Goal: Task Accomplishment & Management: Manage account settings

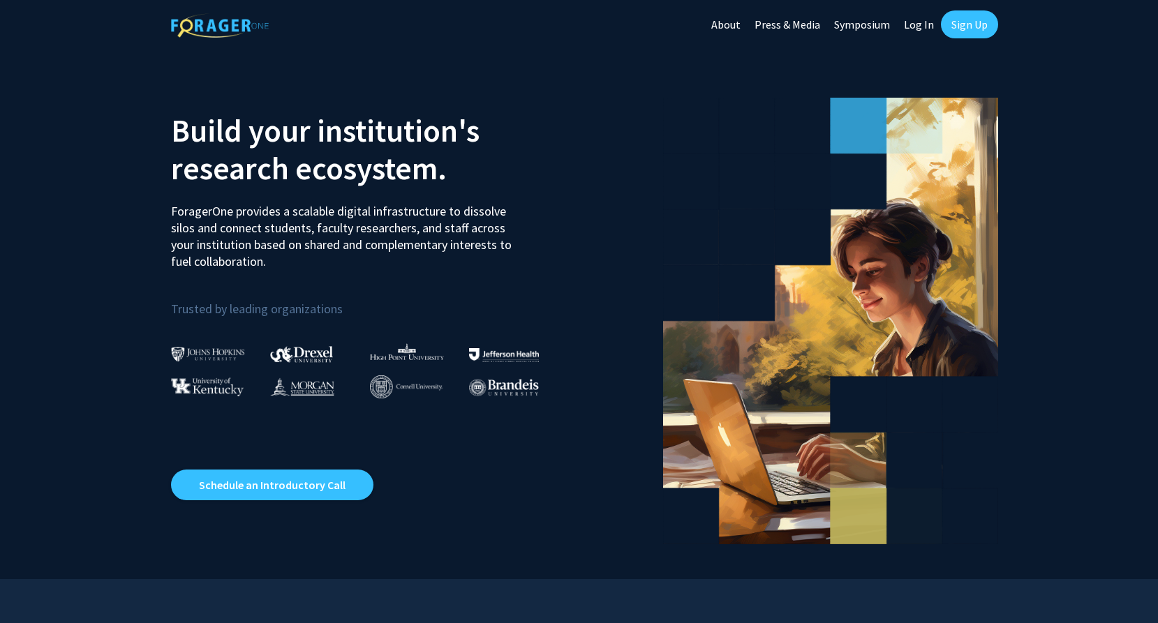
click at [972, 24] on link "Sign Up" at bounding box center [969, 24] width 57 height 28
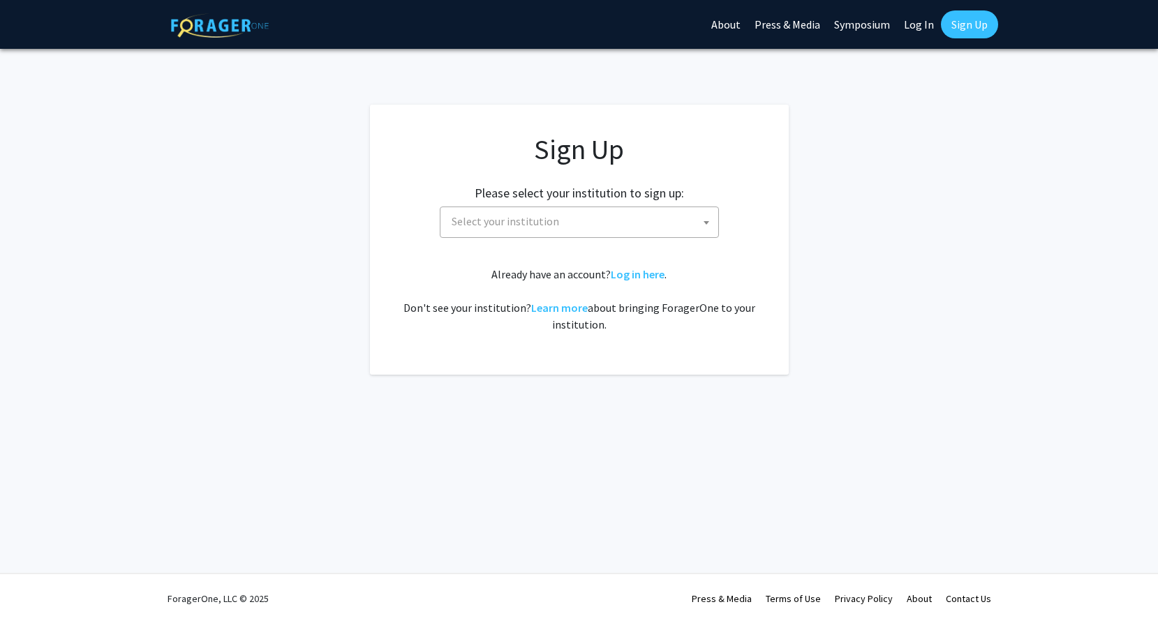
click at [491, 223] on span "Select your institution" at bounding box center [505, 221] width 107 height 14
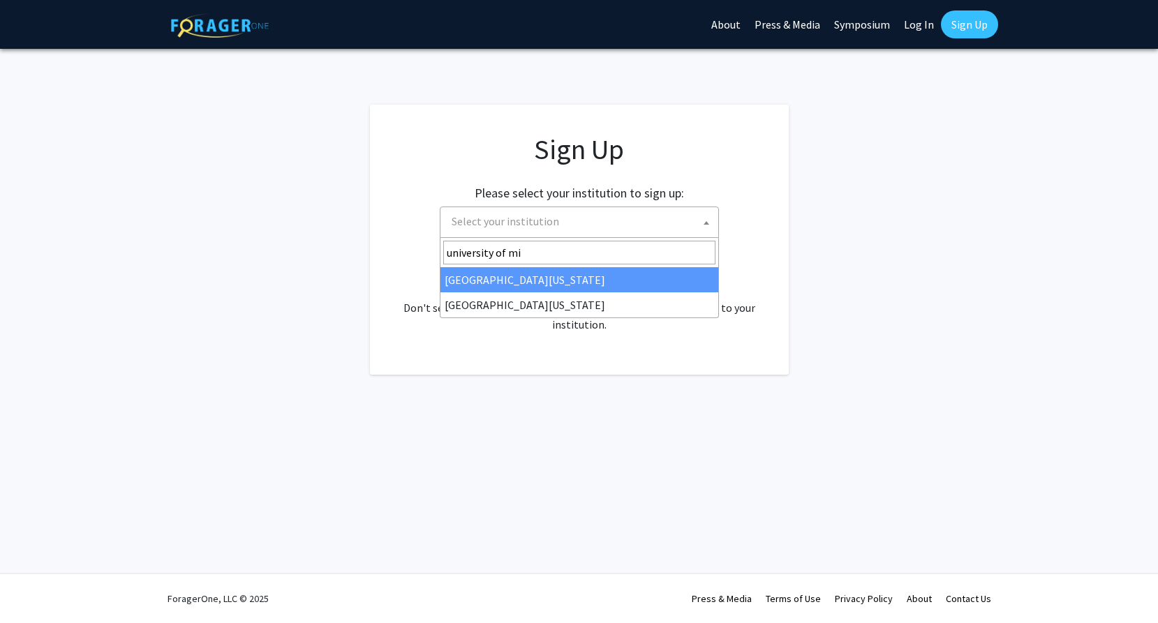
type input "university of mis"
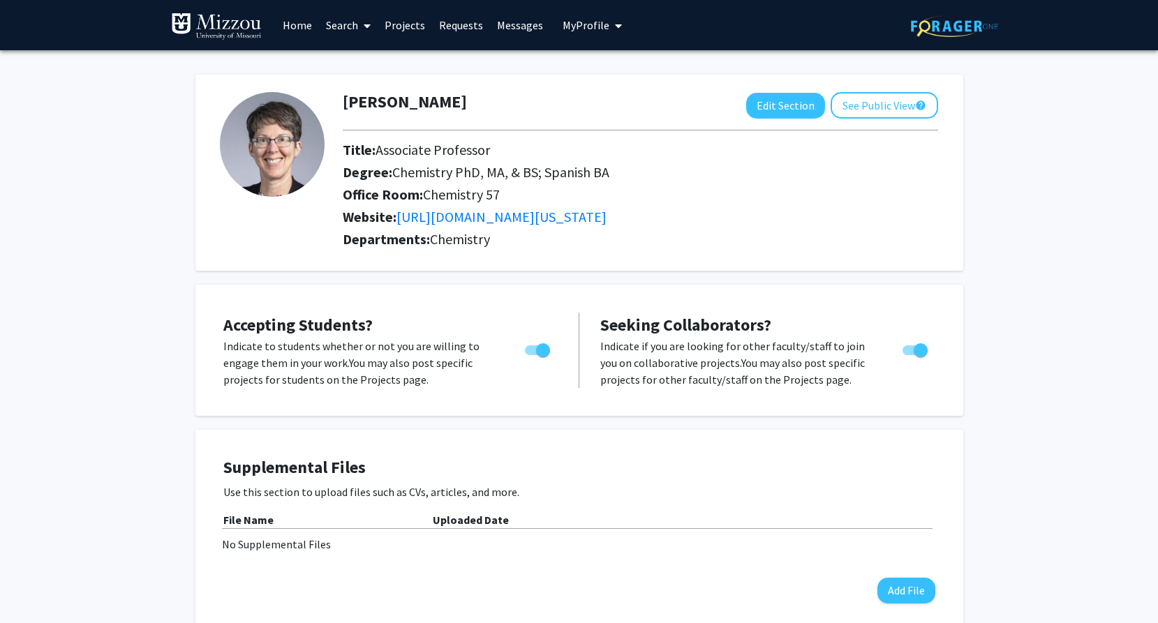
drag, startPoint x: 379, startPoint y: 151, endPoint x: 651, endPoint y: 177, distance: 272.7
click at [651, 177] on div "Title: Associate Professor Degree: Chemistry PhD, MA, & BS; Spanish BA Office R…" at bounding box center [640, 186] width 616 height 89
click at [552, 219] on link "https://chemistry.missouri.edu/" at bounding box center [501, 216] width 210 height 17
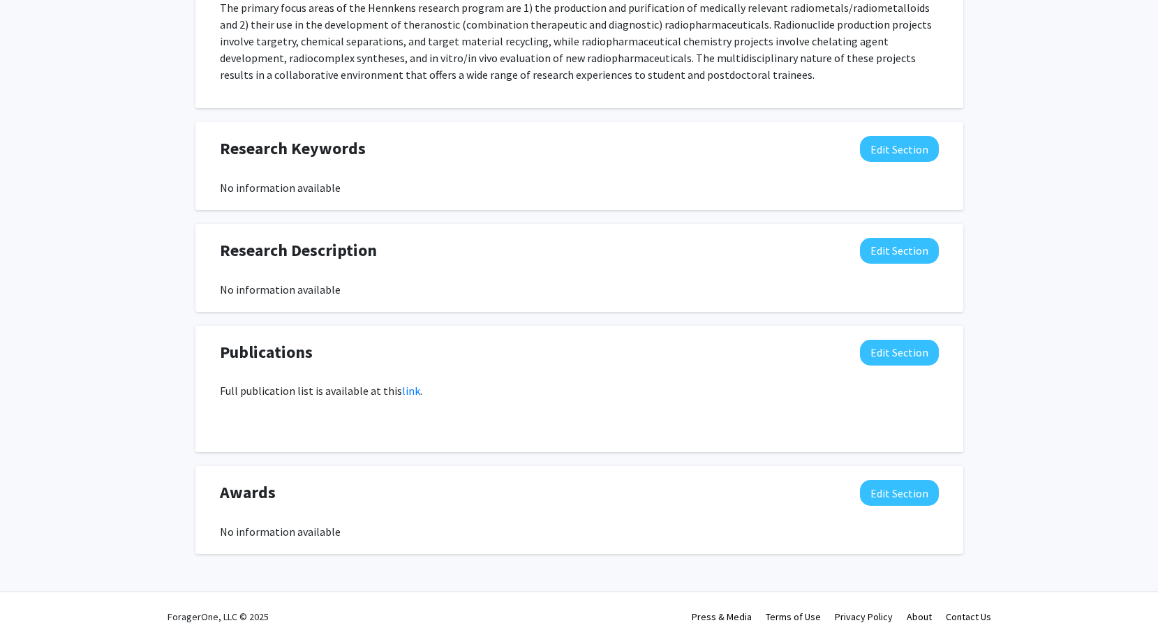
scroll to position [712, 0]
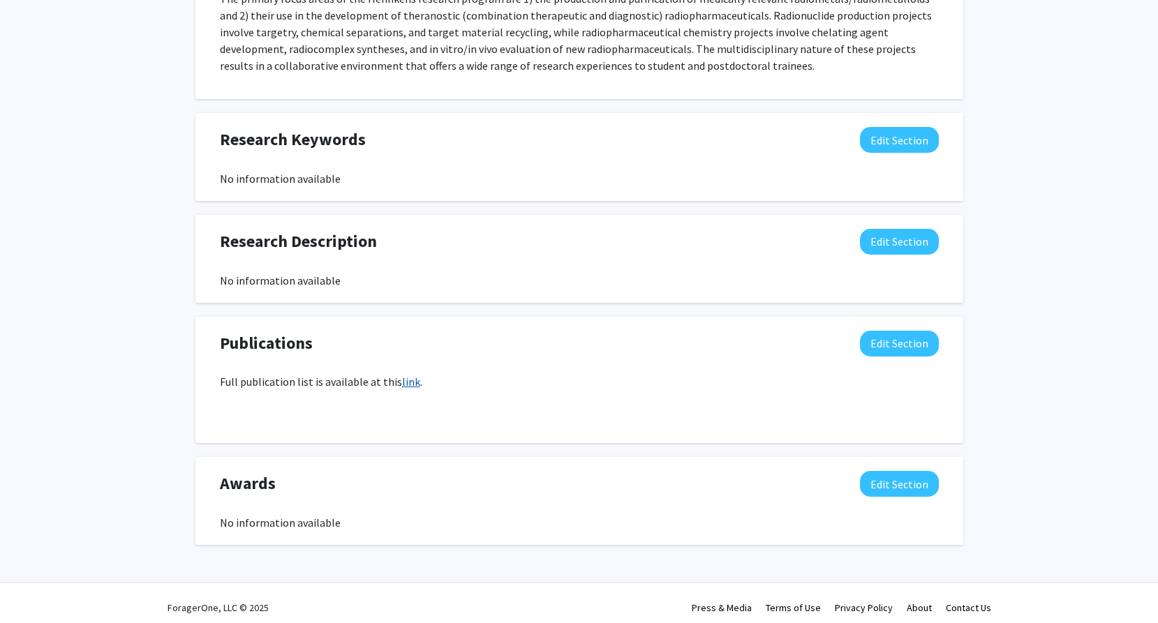
click at [402, 384] on link "link" at bounding box center [411, 382] width 18 height 14
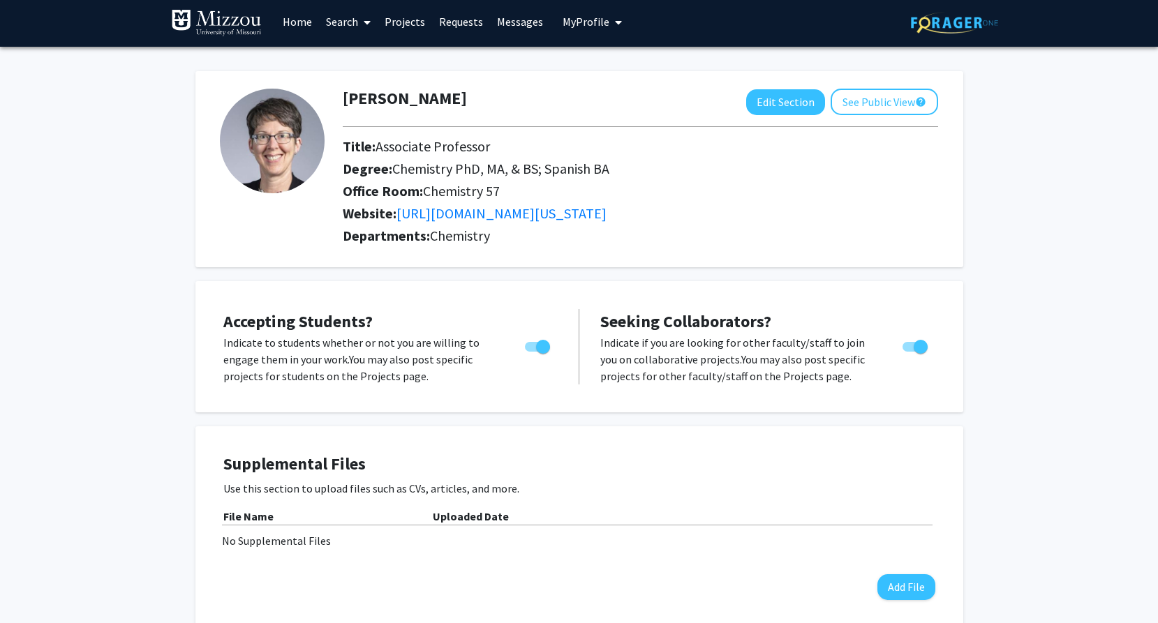
scroll to position [0, 0]
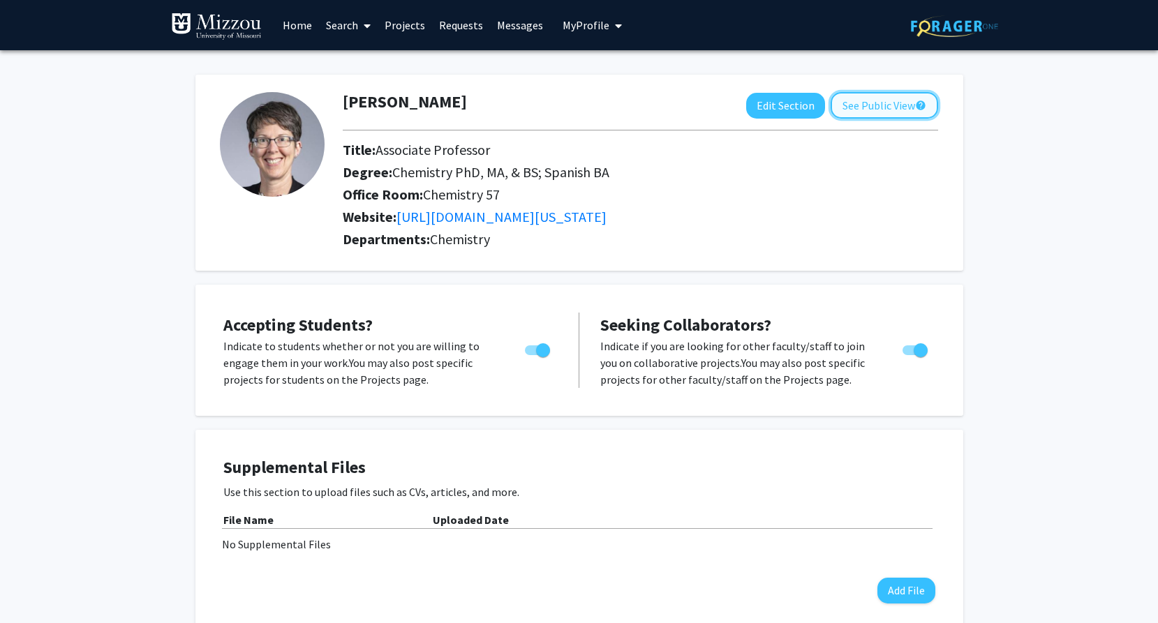
click at [867, 105] on button "See Public View help" at bounding box center [884, 105] width 107 height 27
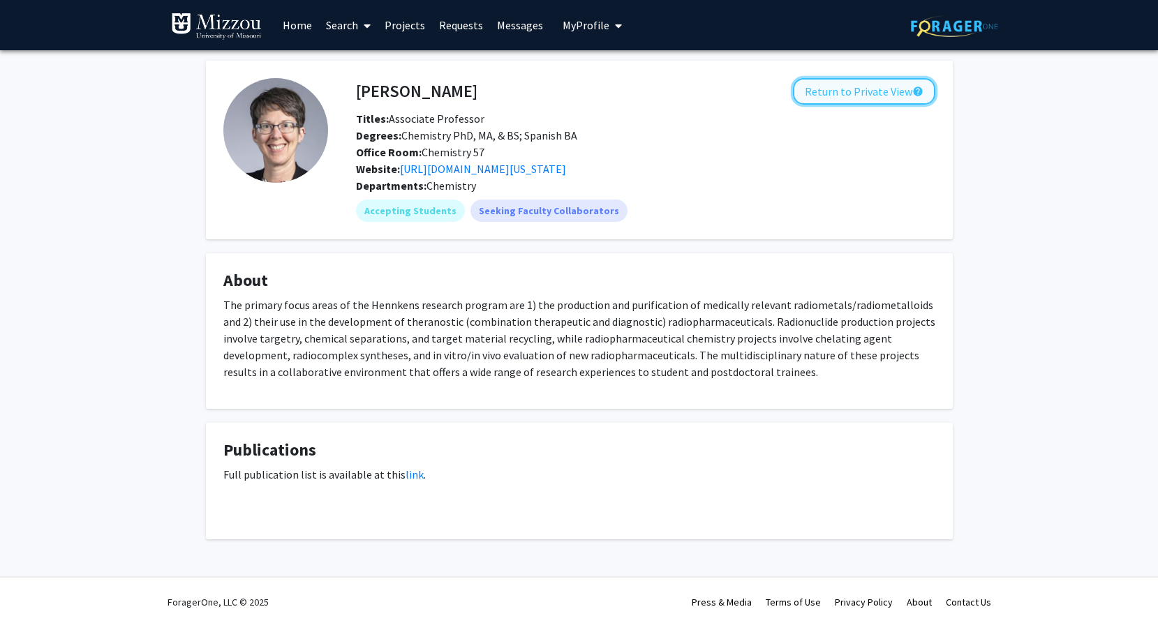
click at [867, 92] on button "Return to Private View help" at bounding box center [864, 91] width 142 height 27
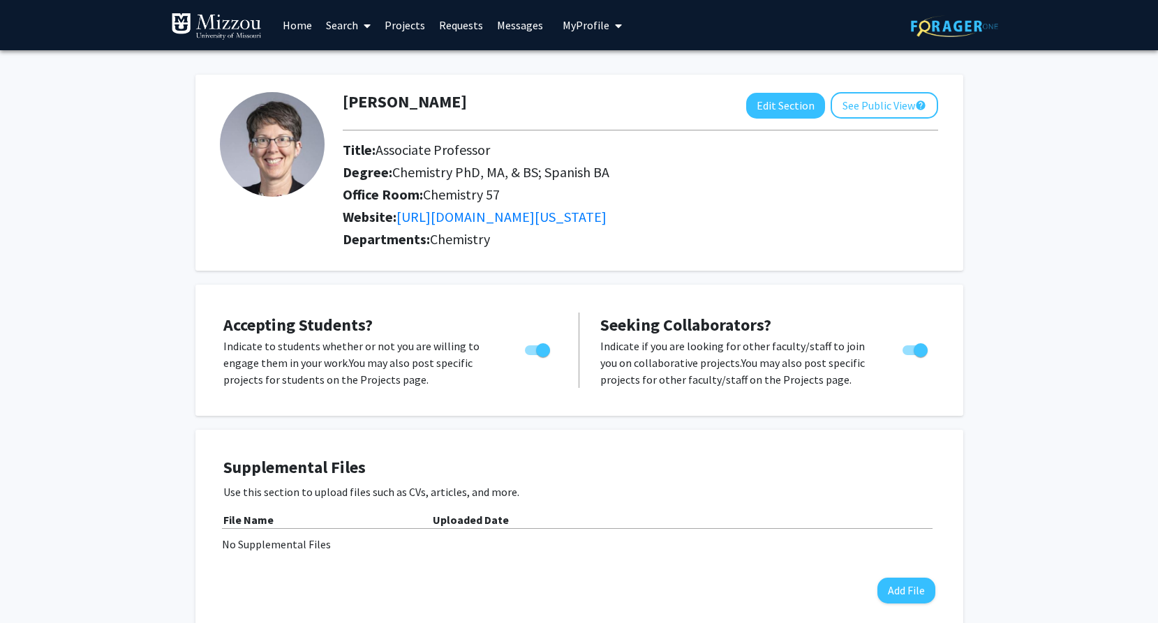
click at [223, 27] on img at bounding box center [216, 27] width 91 height 28
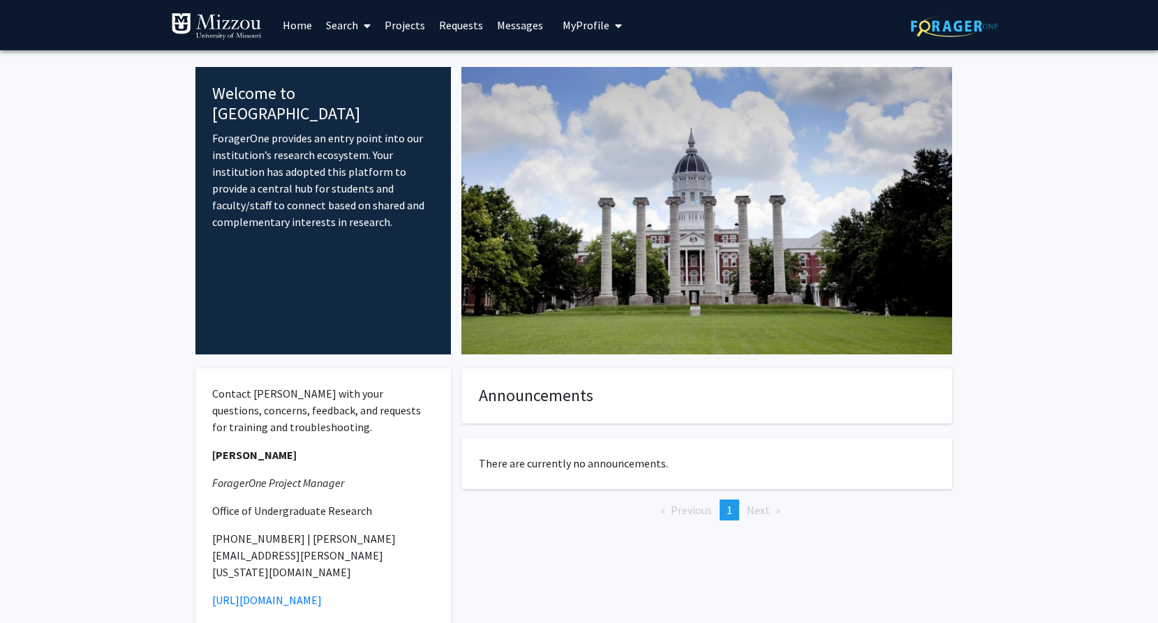
click at [609, 23] on span "My profile dropdown to access profile and logout" at bounding box center [615, 25] width 13 height 49
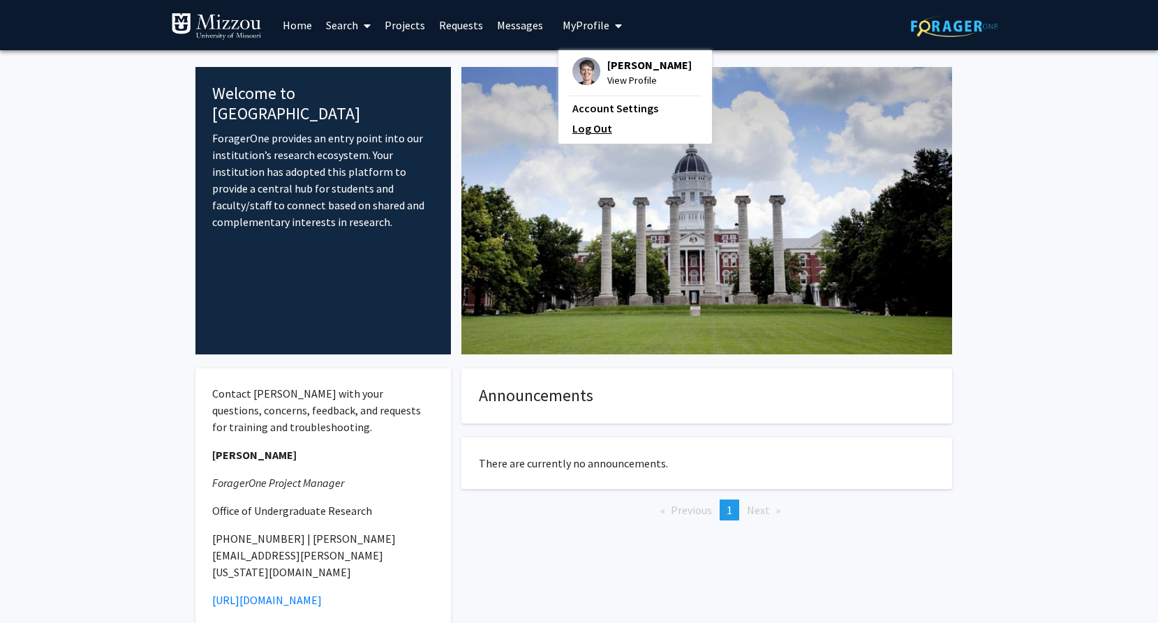
click at [590, 137] on link "Log Out" at bounding box center [635, 128] width 126 height 17
